Goal: Task Accomplishment & Management: Manage account settings

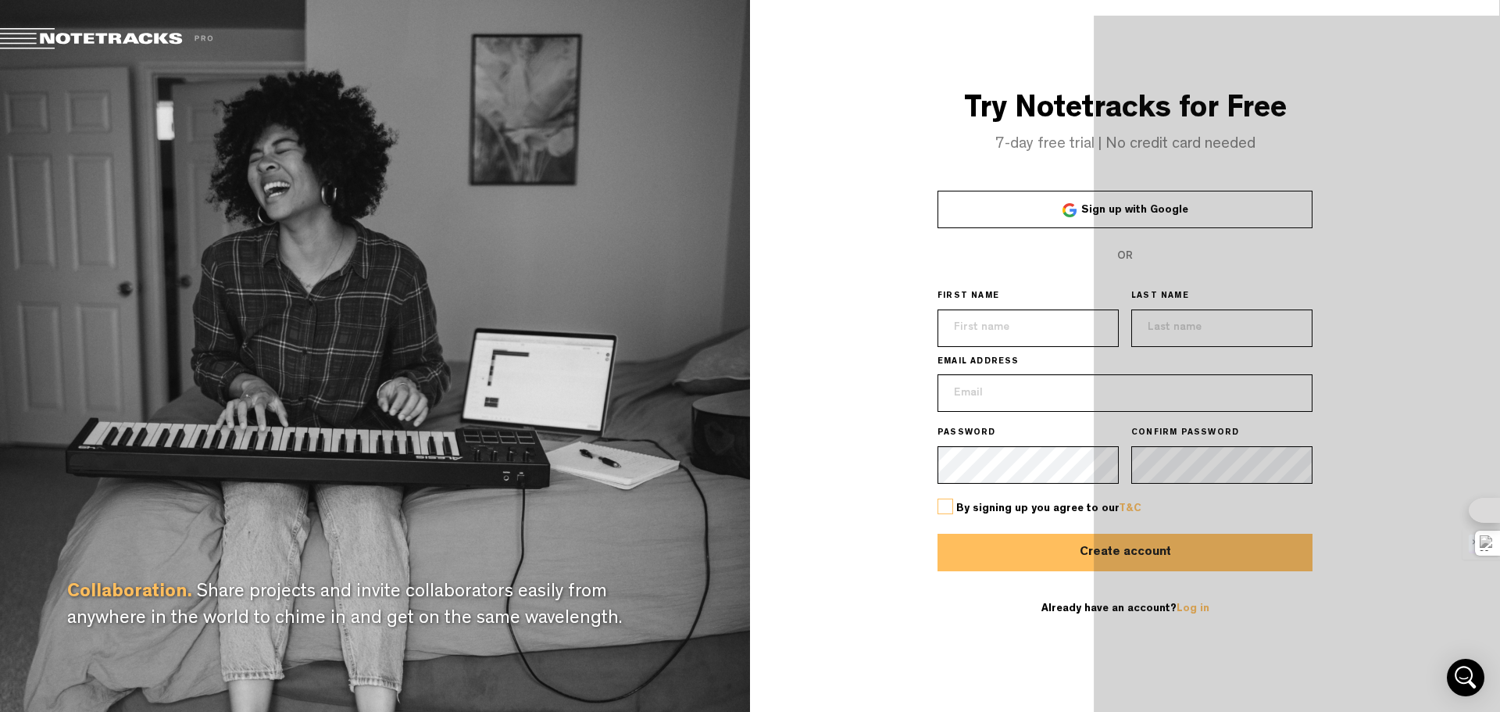
click at [1164, 220] on link "Sign up with Google" at bounding box center [1125, 210] width 375 height 38
click at [1127, 207] on span "Sign up with Google" at bounding box center [1134, 210] width 107 height 11
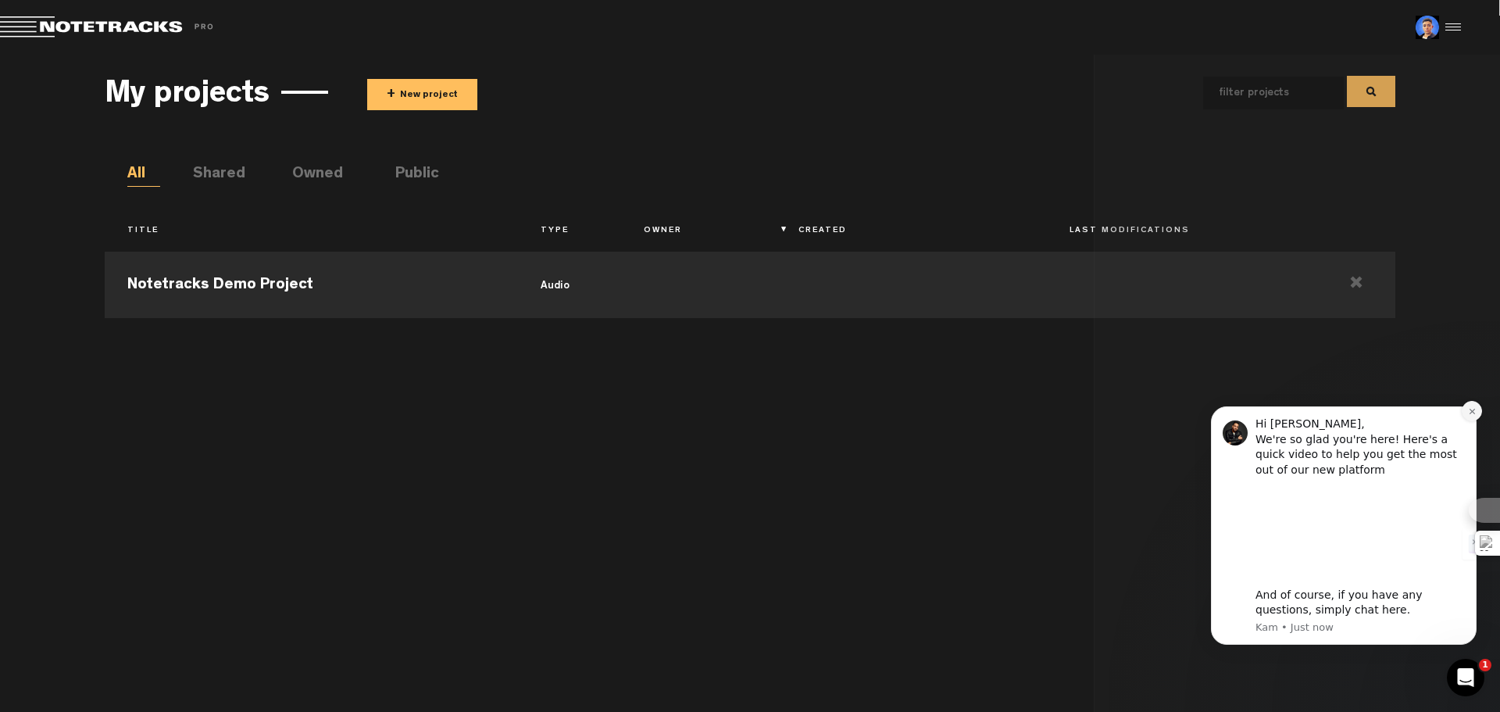
click at [1475, 411] on icon "Dismiss notification" at bounding box center [1472, 411] width 9 height 9
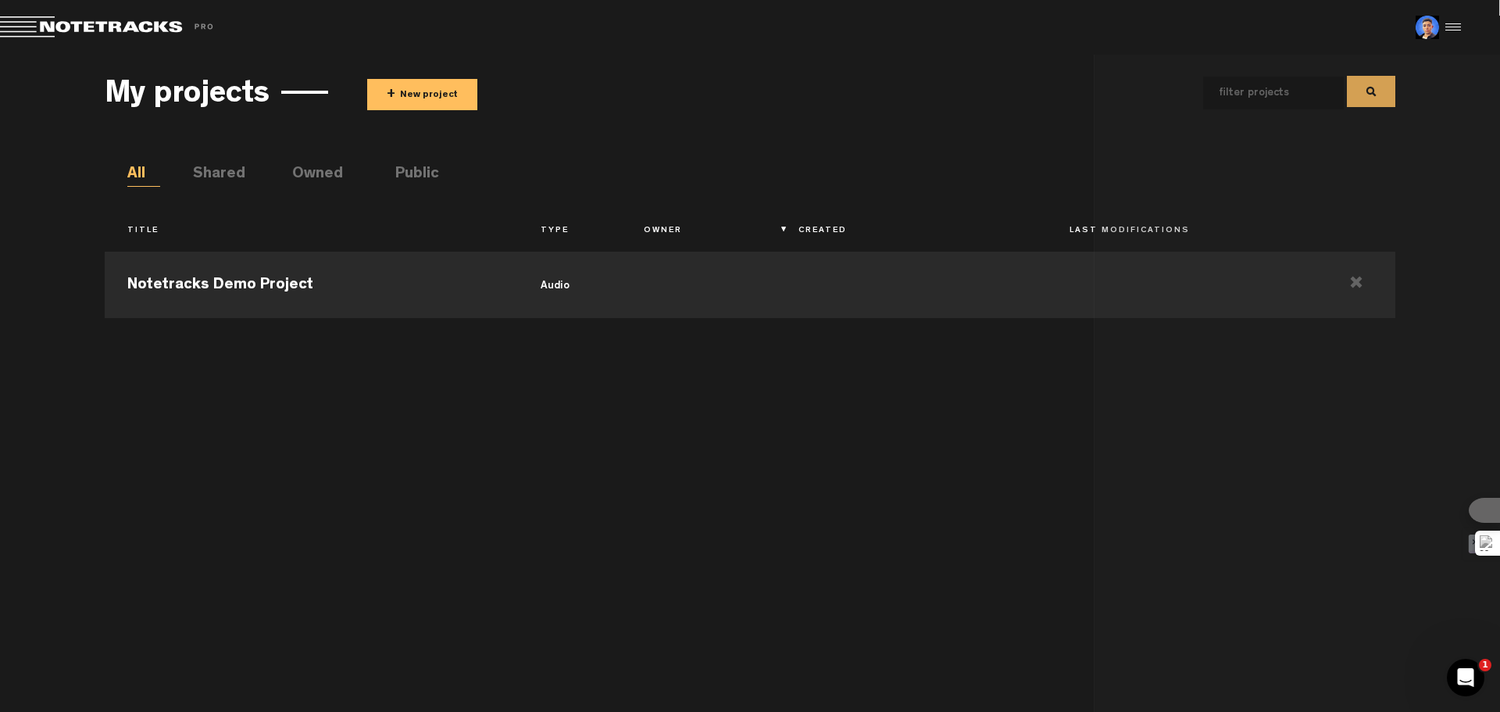
click at [1448, 27] on div at bounding box center [1450, 27] width 23 height 23
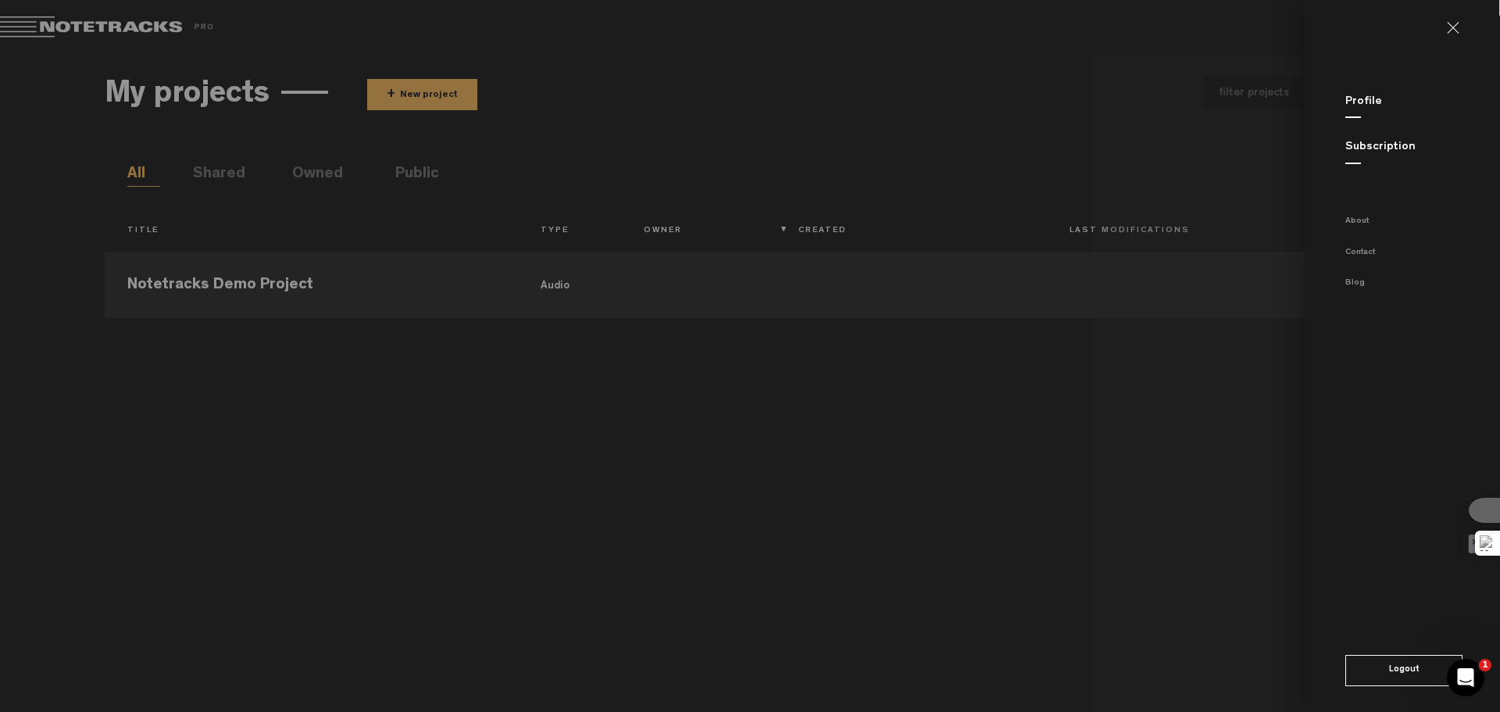
click at [1452, 27] on link at bounding box center [1459, 28] width 25 height 13
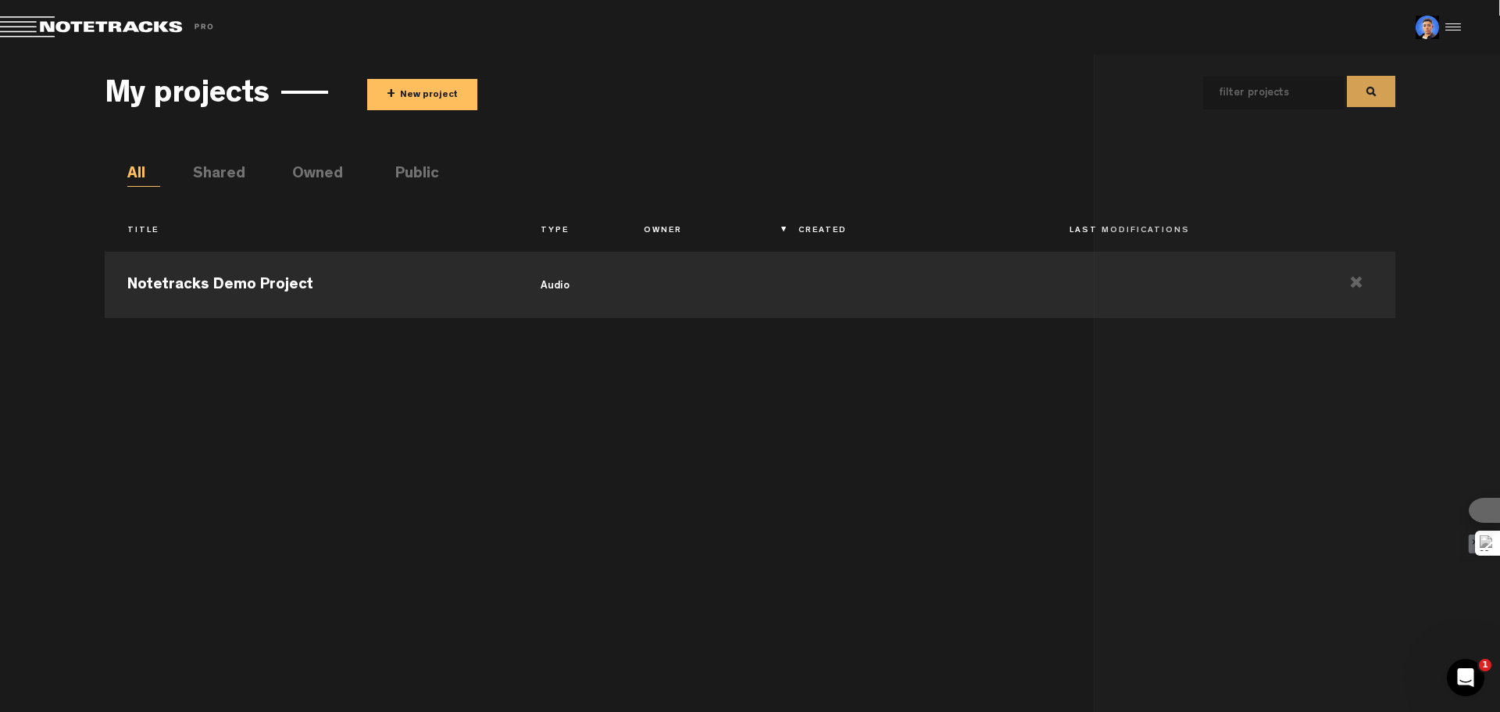
click at [1430, 29] on img at bounding box center [1427, 27] width 23 height 23
click at [217, 171] on li "Shared" at bounding box center [209, 174] width 33 height 23
click at [125, 170] on div "My projects + New project All Shared Owned Public Title Type Owner Created Last…" at bounding box center [750, 379] width 1290 height 633
click at [1356, 281] on td at bounding box center [1356, 283] width 77 height 70
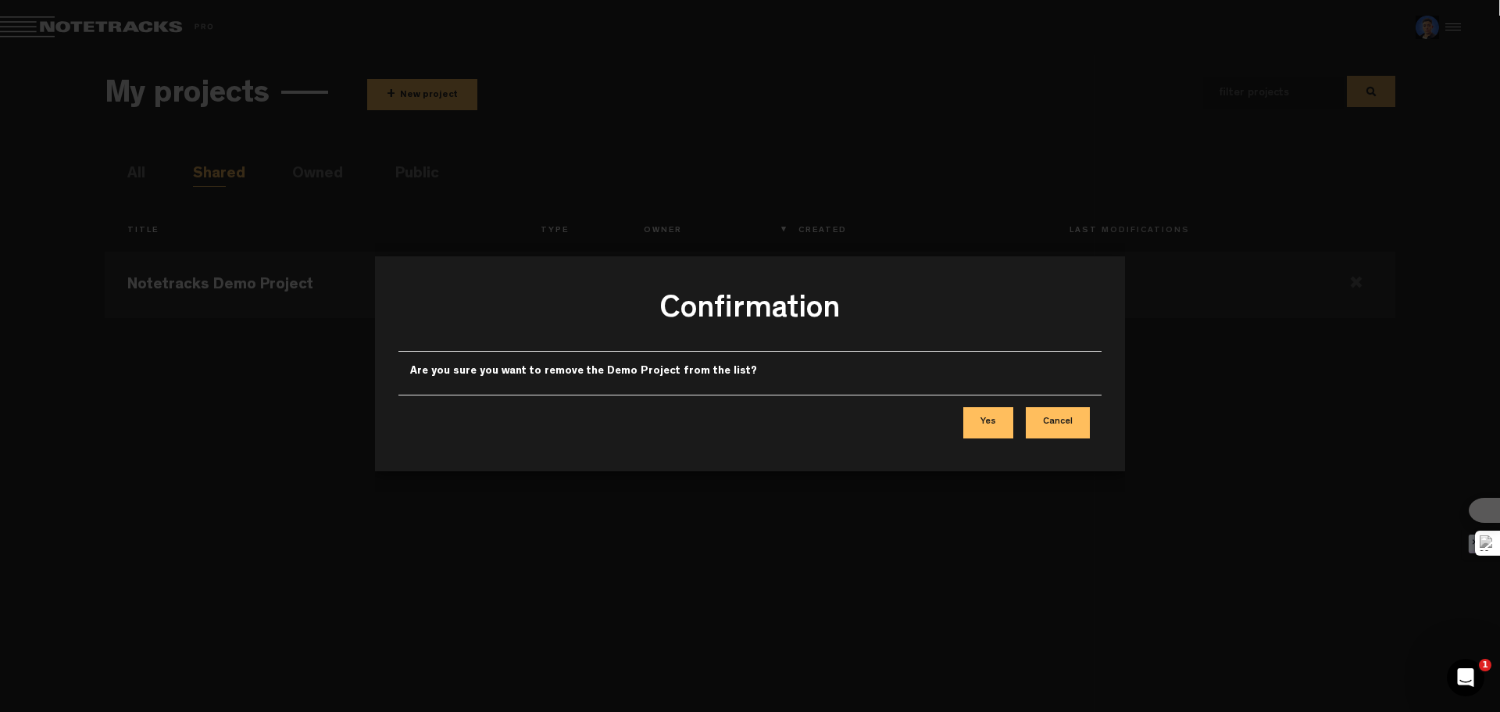
click at [1004, 416] on button "Yes" at bounding box center [988, 422] width 50 height 31
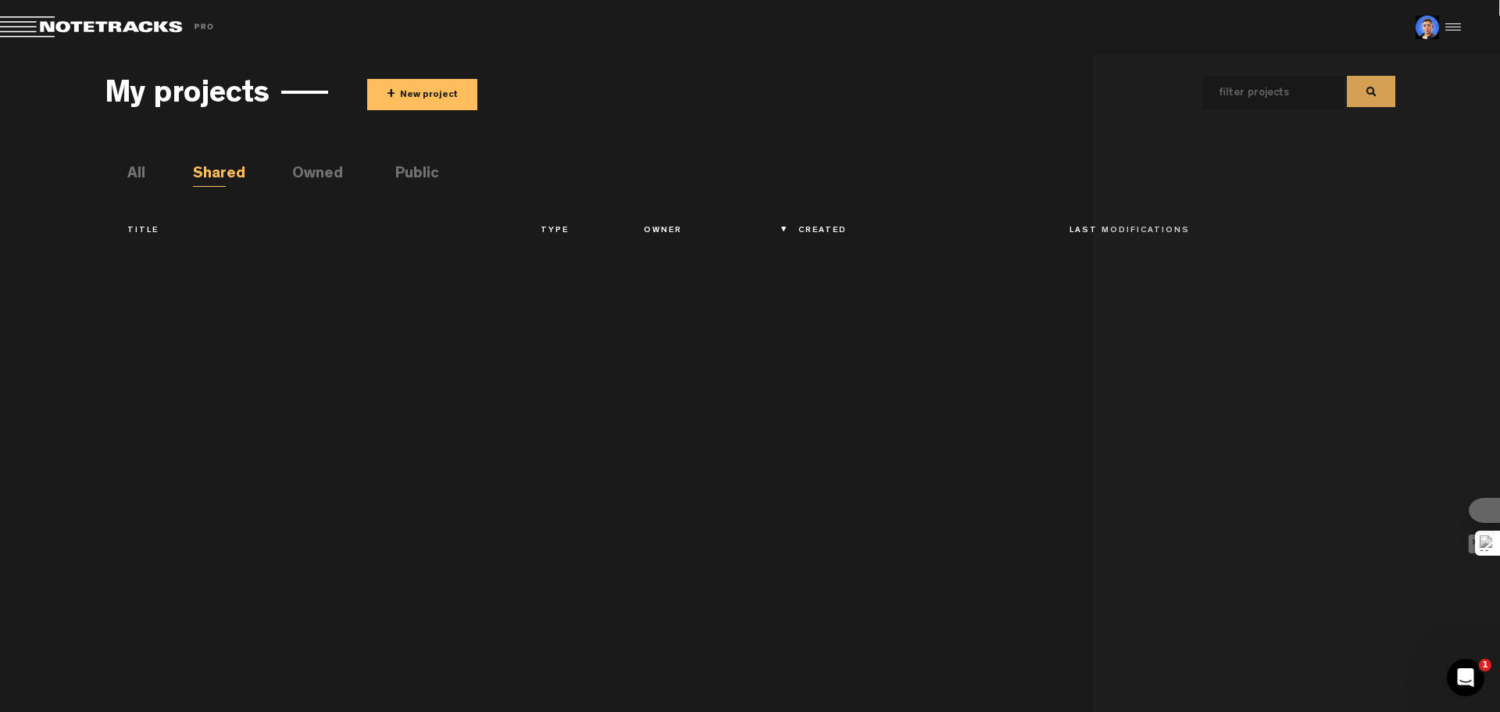
click at [146, 175] on li "All" at bounding box center [143, 174] width 33 height 23
click at [317, 170] on li "Owned" at bounding box center [308, 174] width 33 height 23
click at [400, 173] on li "Public" at bounding box center [411, 174] width 33 height 23
click at [141, 164] on li "All" at bounding box center [143, 174] width 33 height 23
click at [141, 166] on li "All" at bounding box center [143, 174] width 33 height 23
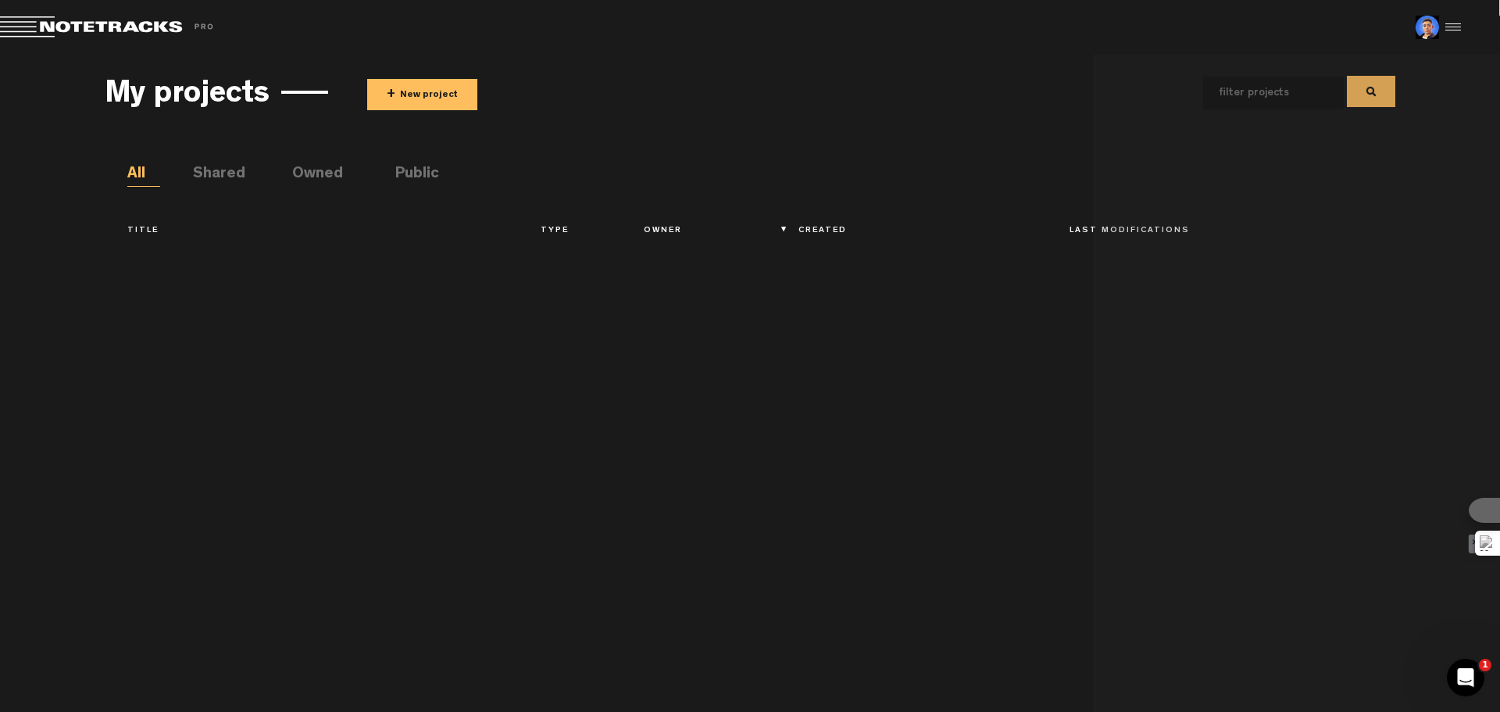
click at [1443, 26] on div at bounding box center [1450, 27] width 23 height 23
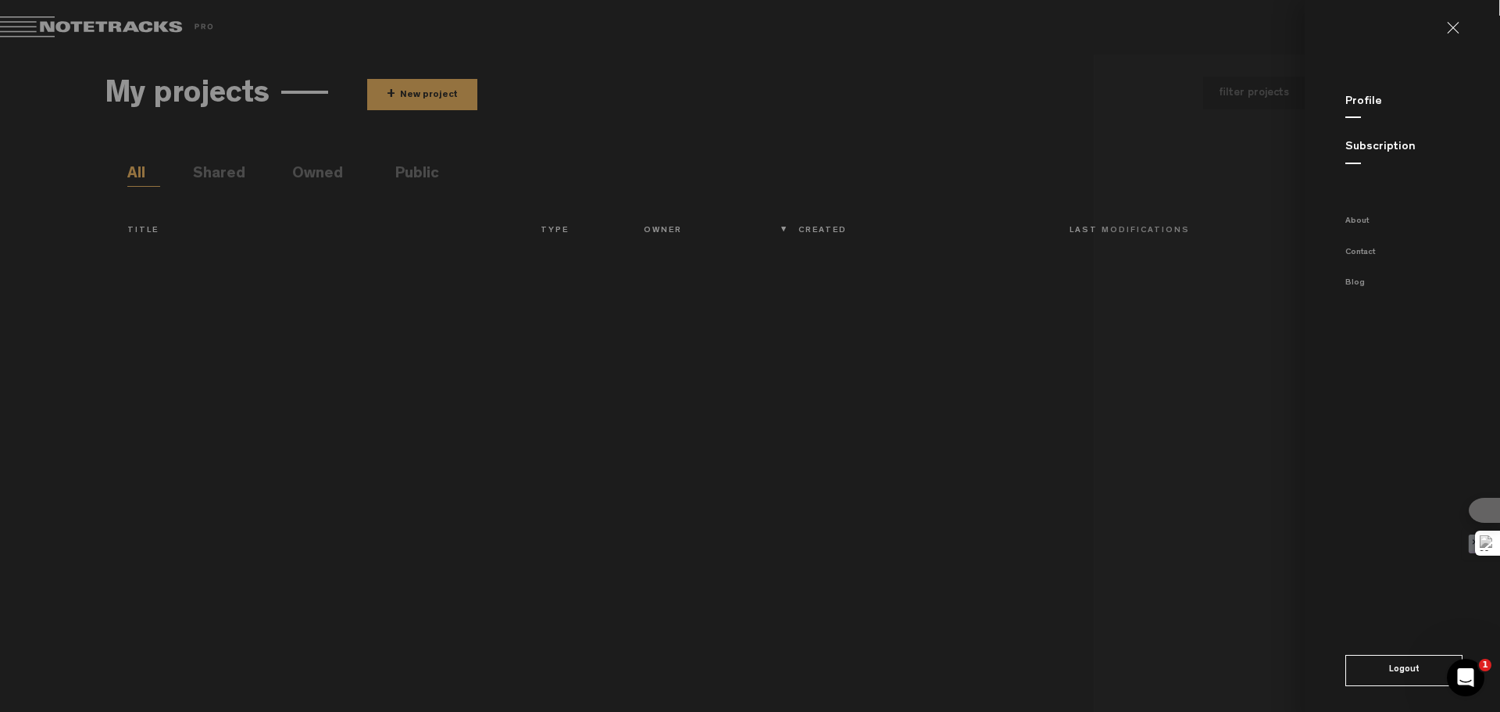
click at [1362, 96] on link "Profile" at bounding box center [1363, 102] width 37 height 12
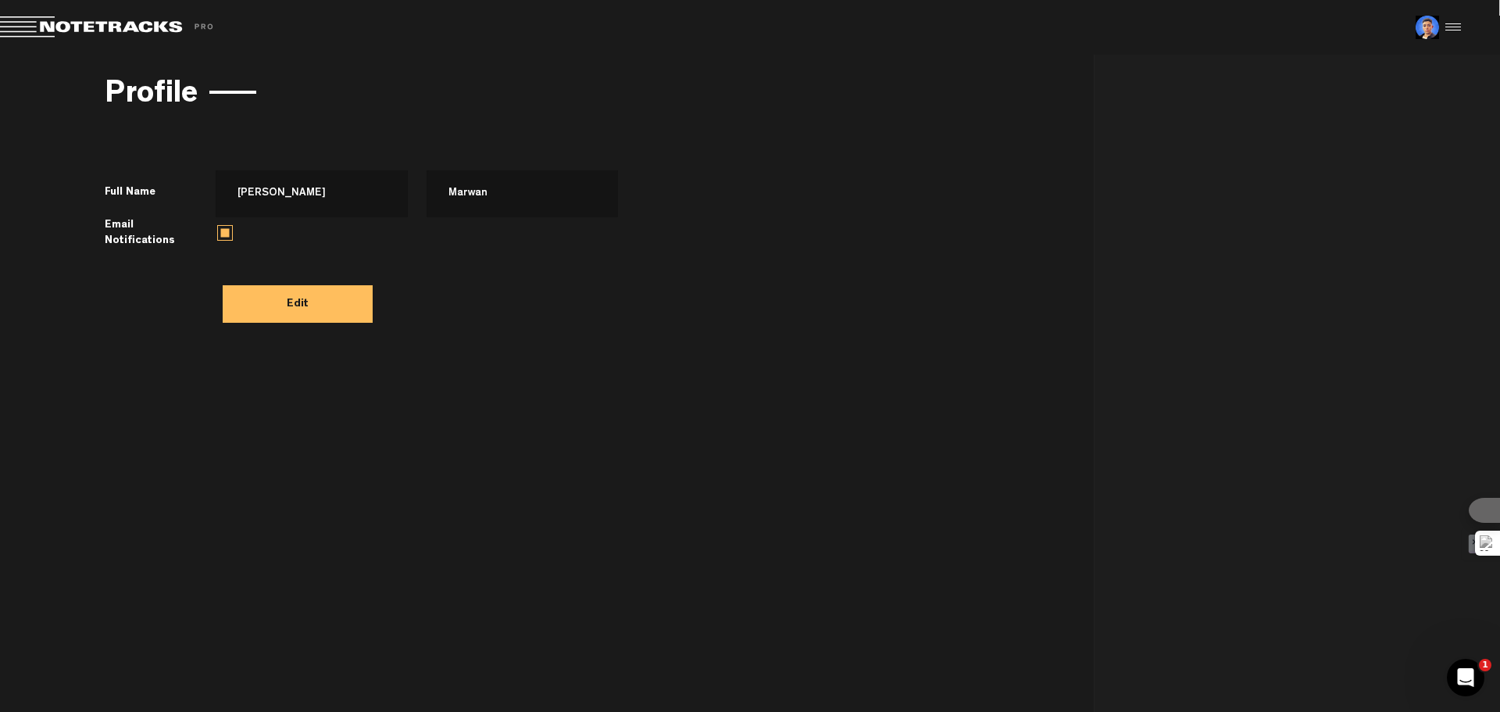
click at [1455, 26] on div at bounding box center [1450, 27] width 23 height 23
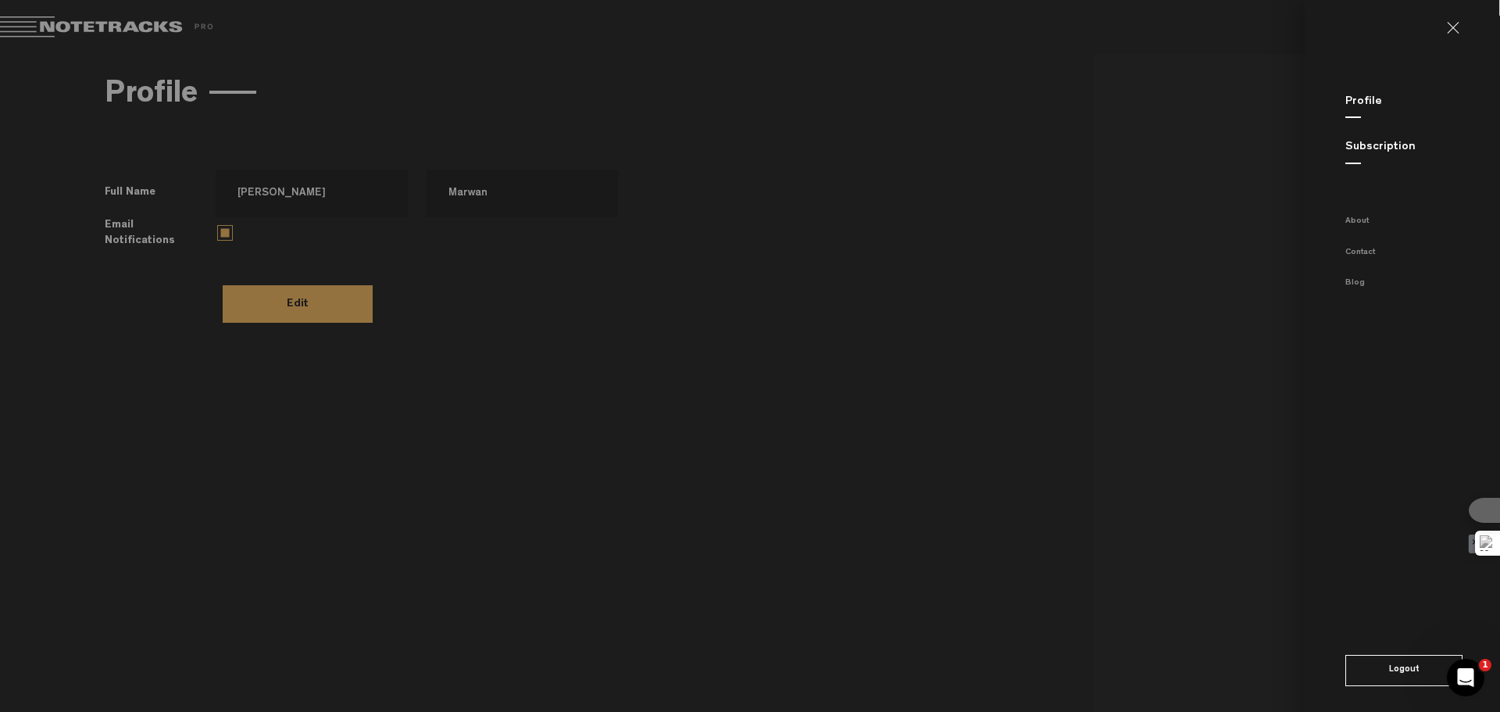
click at [1362, 150] on link "Subscription" at bounding box center [1380, 147] width 70 height 12
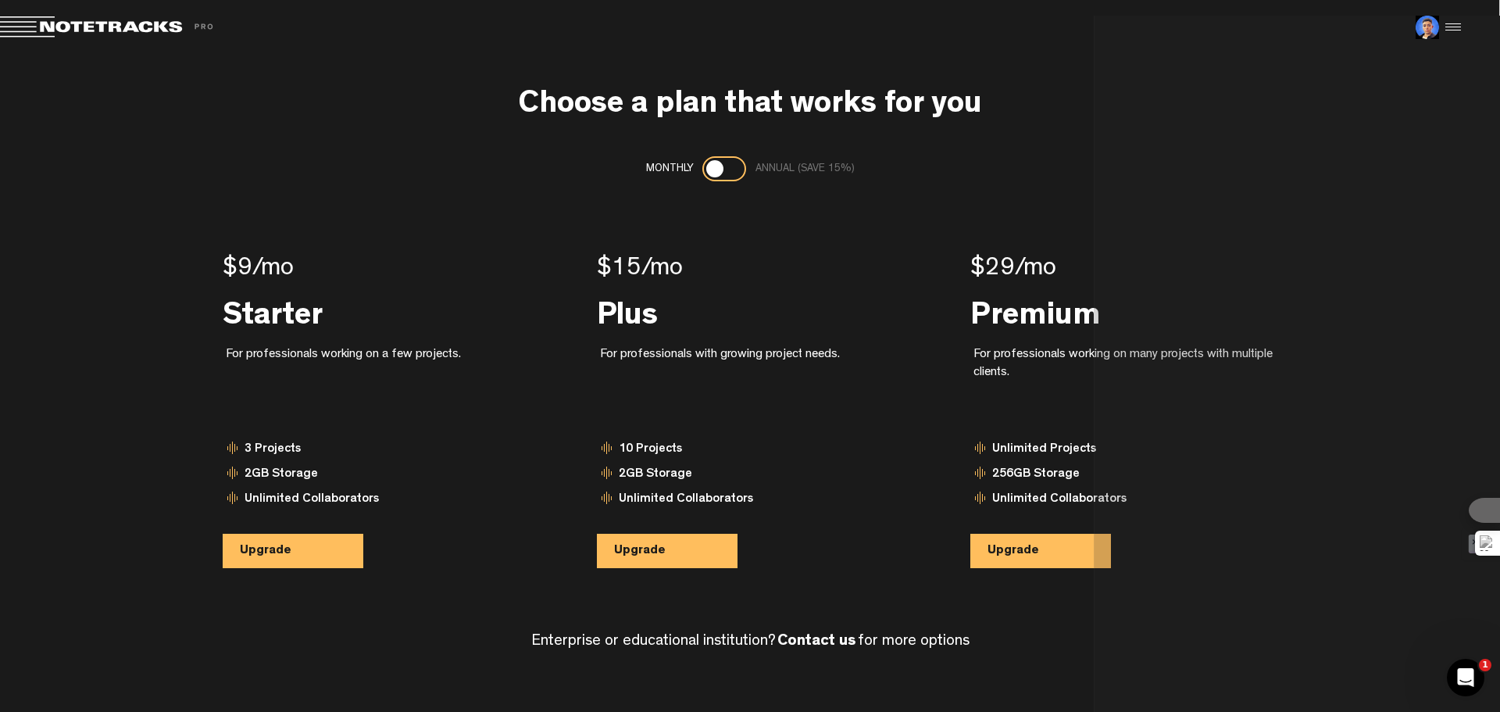
click at [600, 105] on h3 "Choose a plan that works for you" at bounding box center [750, 106] width 464 height 34
click at [1459, 20] on div at bounding box center [1450, 27] width 23 height 23
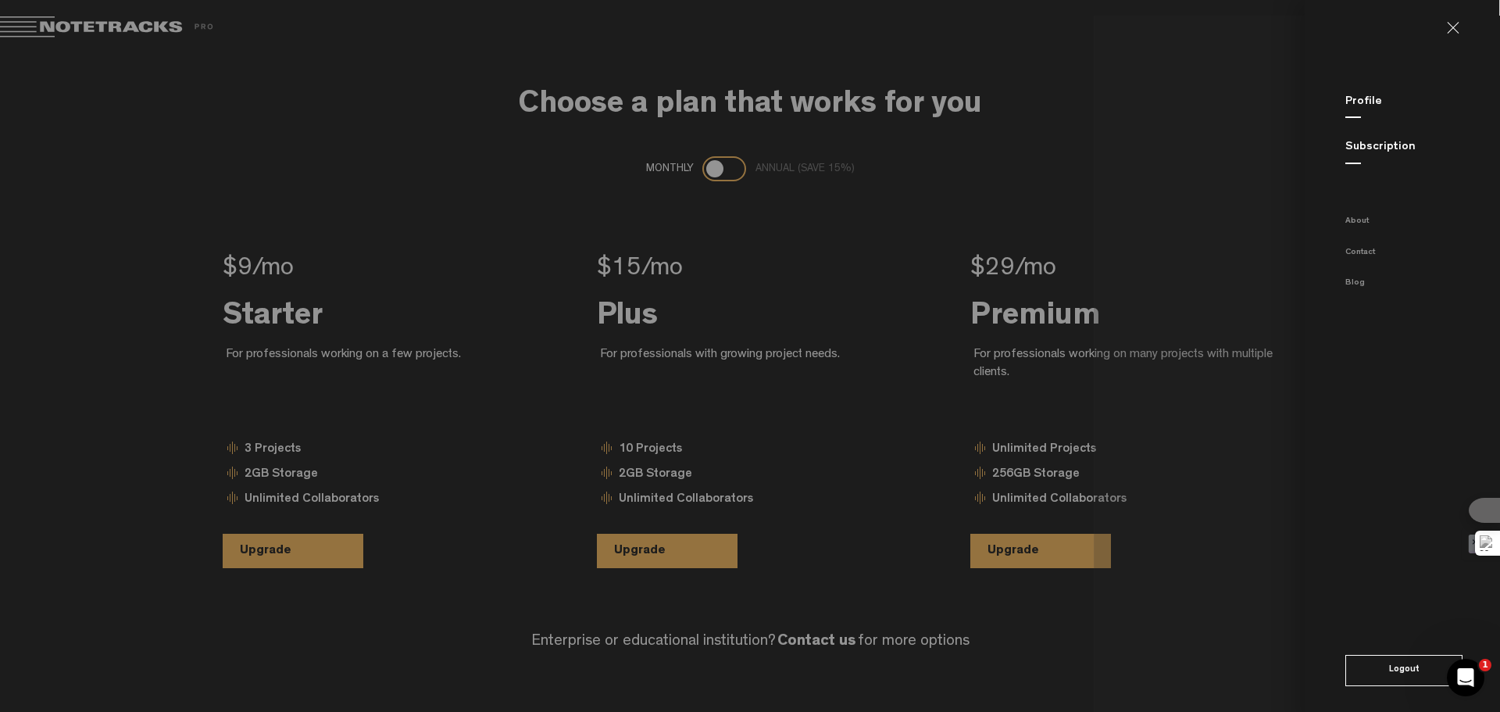
click at [1455, 37] on md-sidenav "Profile Subscription About Contact Blog Logout" at bounding box center [1402, 363] width 195 height 727
click at [75, 14] on md-backdrop at bounding box center [750, 363] width 1500 height 727
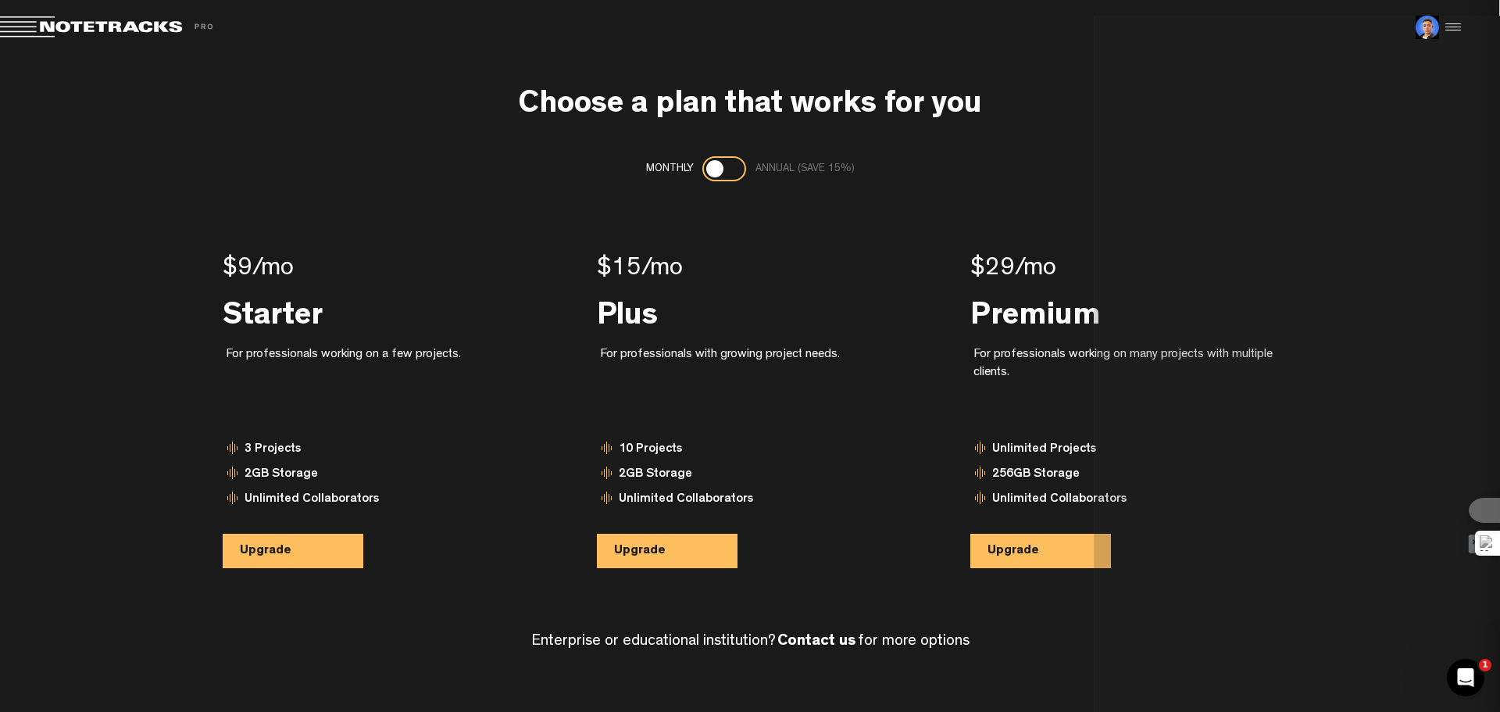
click at [78, 22] on md-backdrop at bounding box center [750, 363] width 1500 height 727
click at [84, 27] on span at bounding box center [109, 27] width 219 height 22
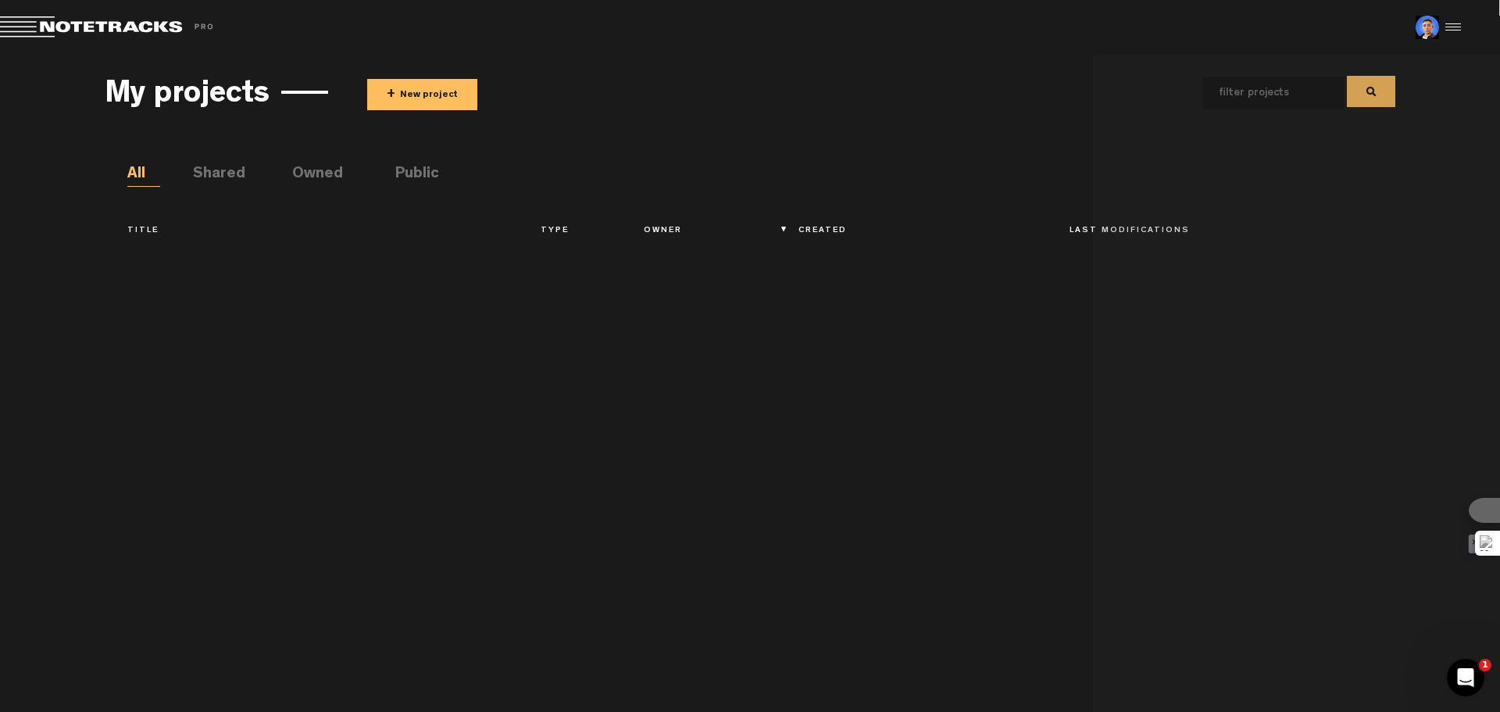
click at [407, 98] on button "+ New project" at bounding box center [422, 94] width 110 height 31
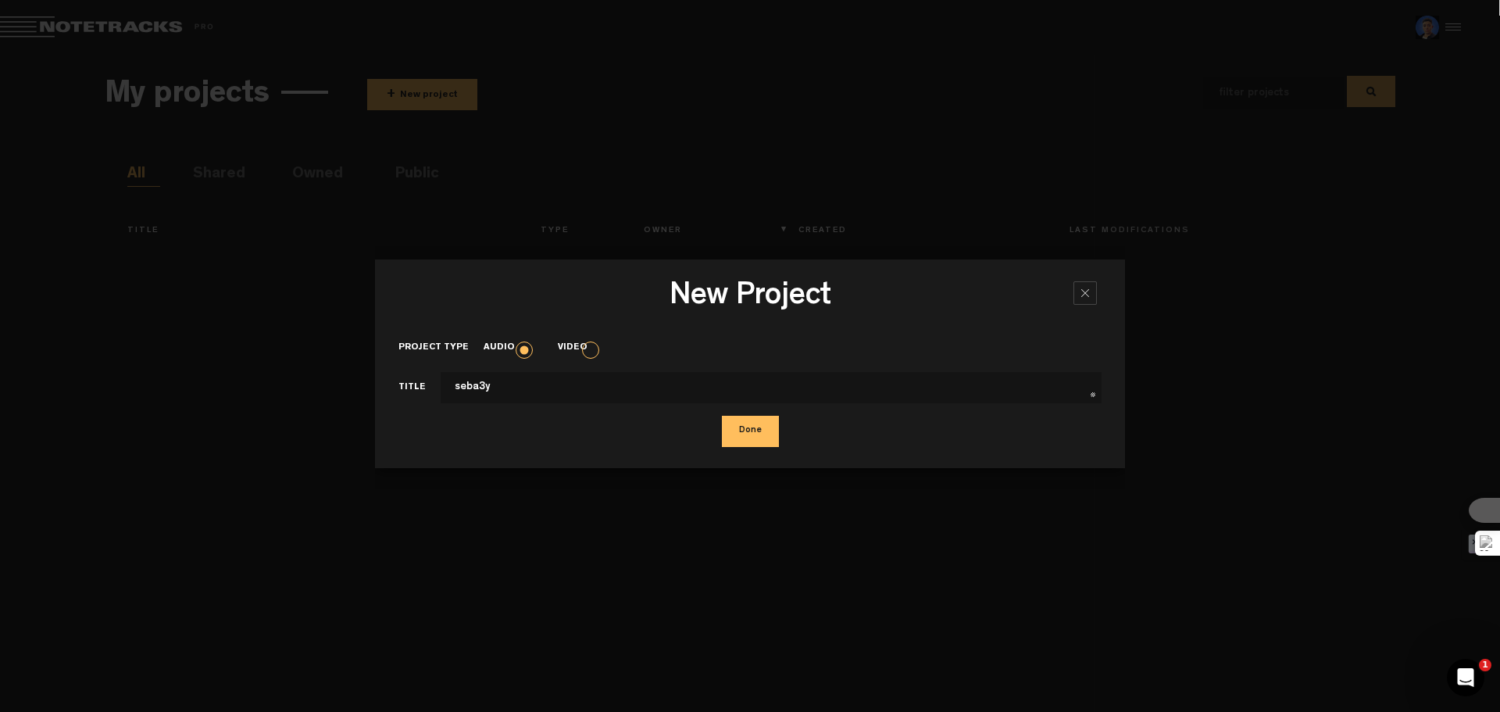
type input "seba3y"
click at [599, 343] on div "Project type Audio Video" at bounding box center [749, 345] width 703 height 27
click at [591, 343] on label "Video" at bounding box center [580, 347] width 45 height 13
click at [0, 0] on input "Video" at bounding box center [0, 0] width 0 height 0
click at [750, 419] on button "Done" at bounding box center [750, 431] width 57 height 31
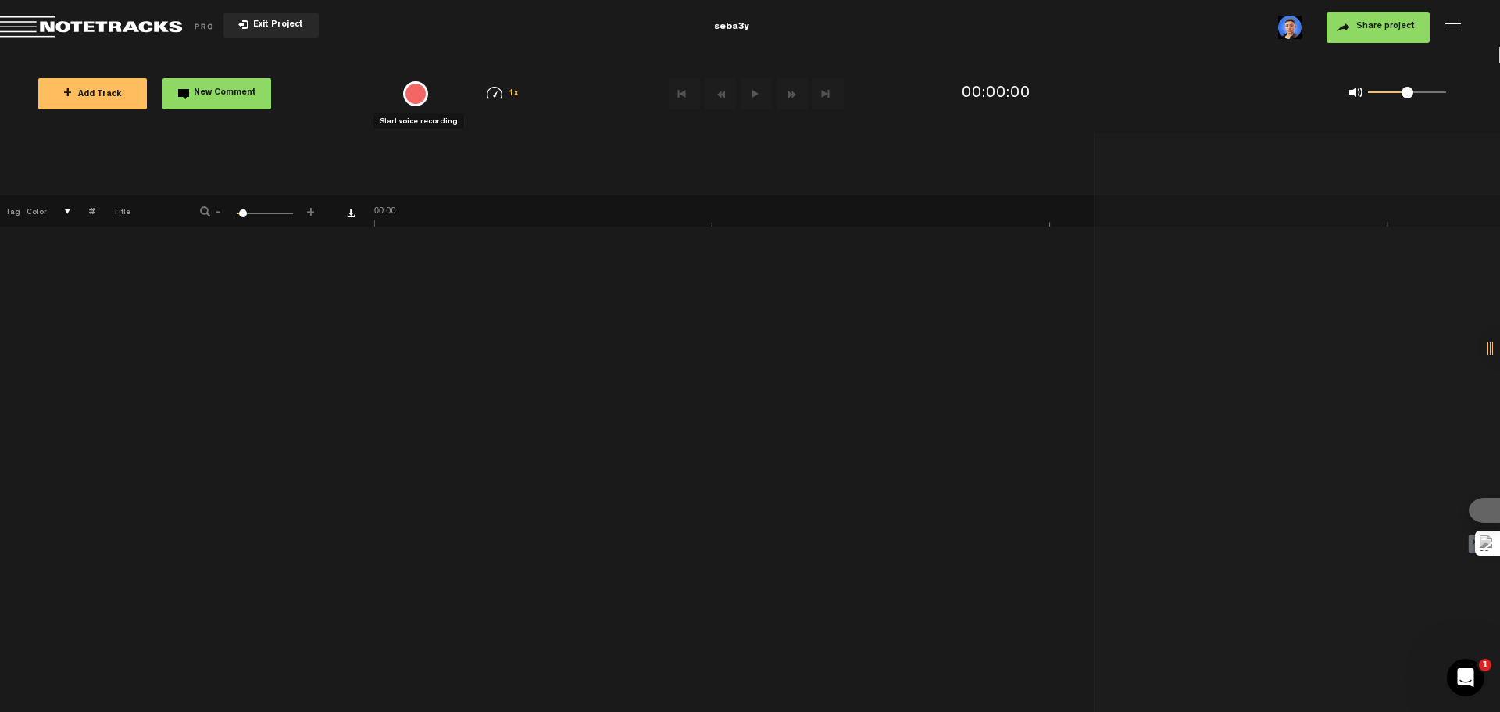
click at [421, 95] on div "{{ tooltip_message }}" at bounding box center [415, 93] width 25 height 25
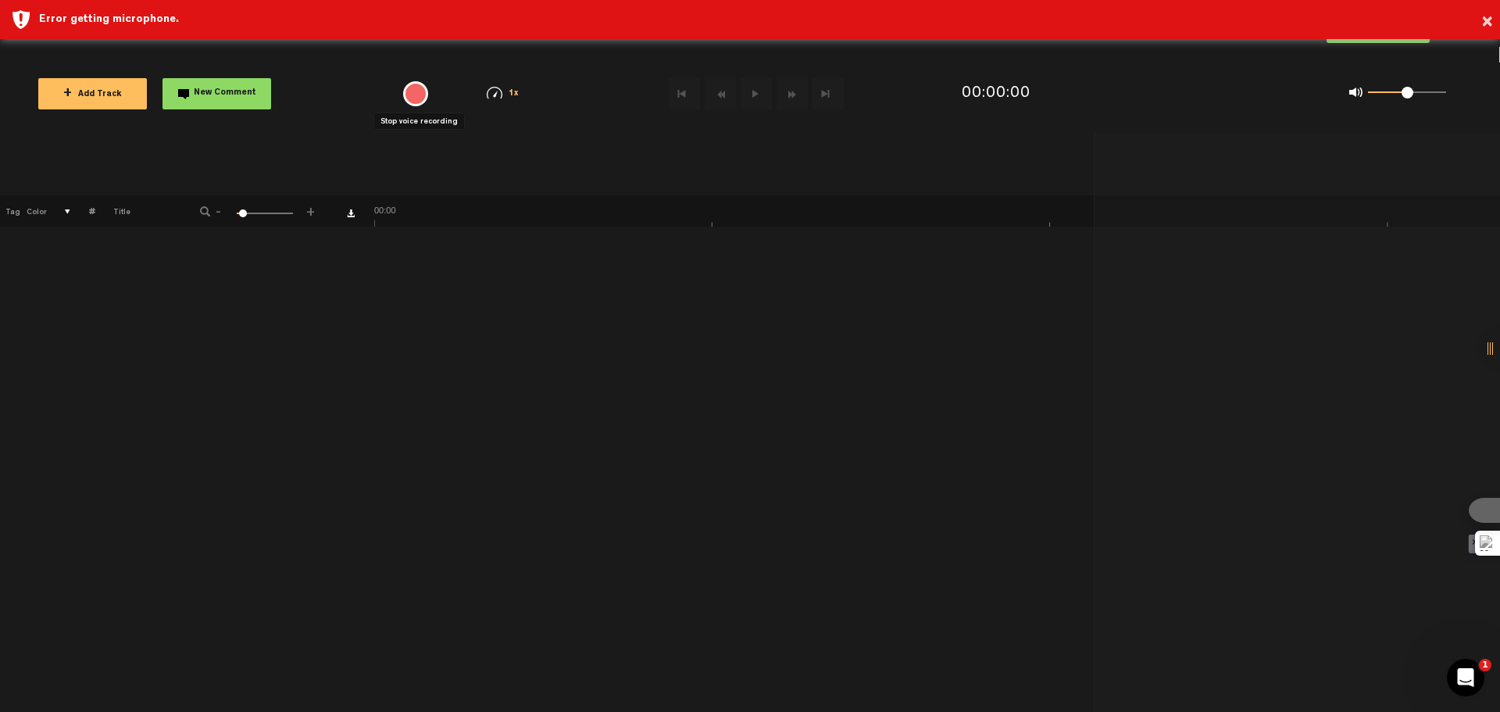
click at [417, 96] on div "{{ tooltip_message }}" at bounding box center [415, 93] width 25 height 25
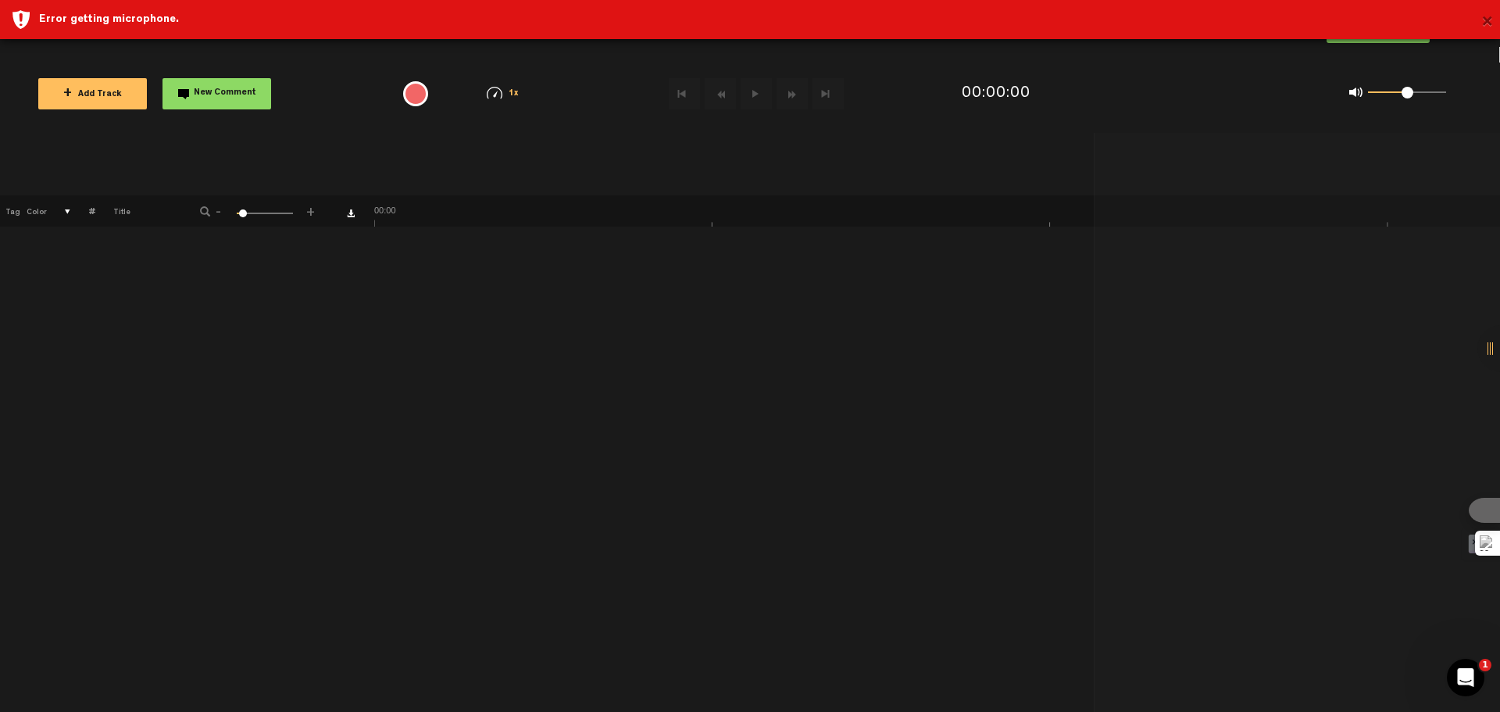
click at [1487, 19] on button "×" at bounding box center [1487, 22] width 12 height 31
